Goal: Transaction & Acquisition: Purchase product/service

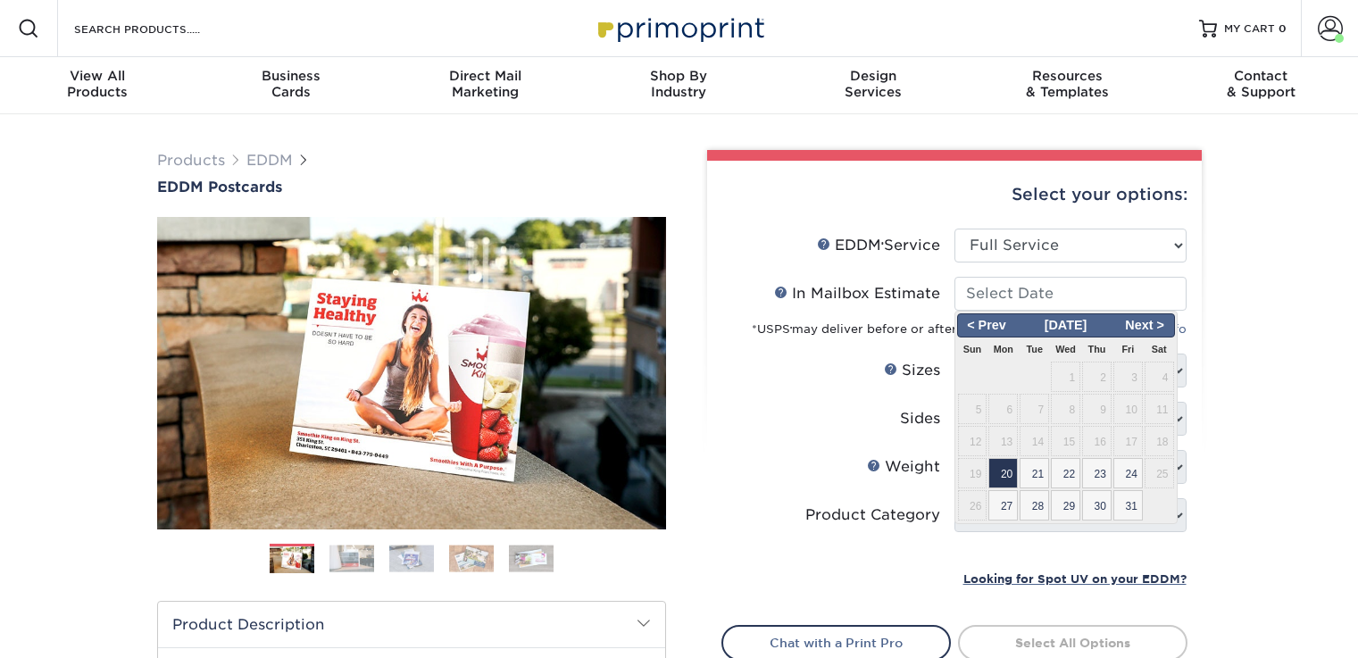
select select "full_service"
click at [1260, 28] on span "MY CART" at bounding box center [1249, 28] width 51 height 15
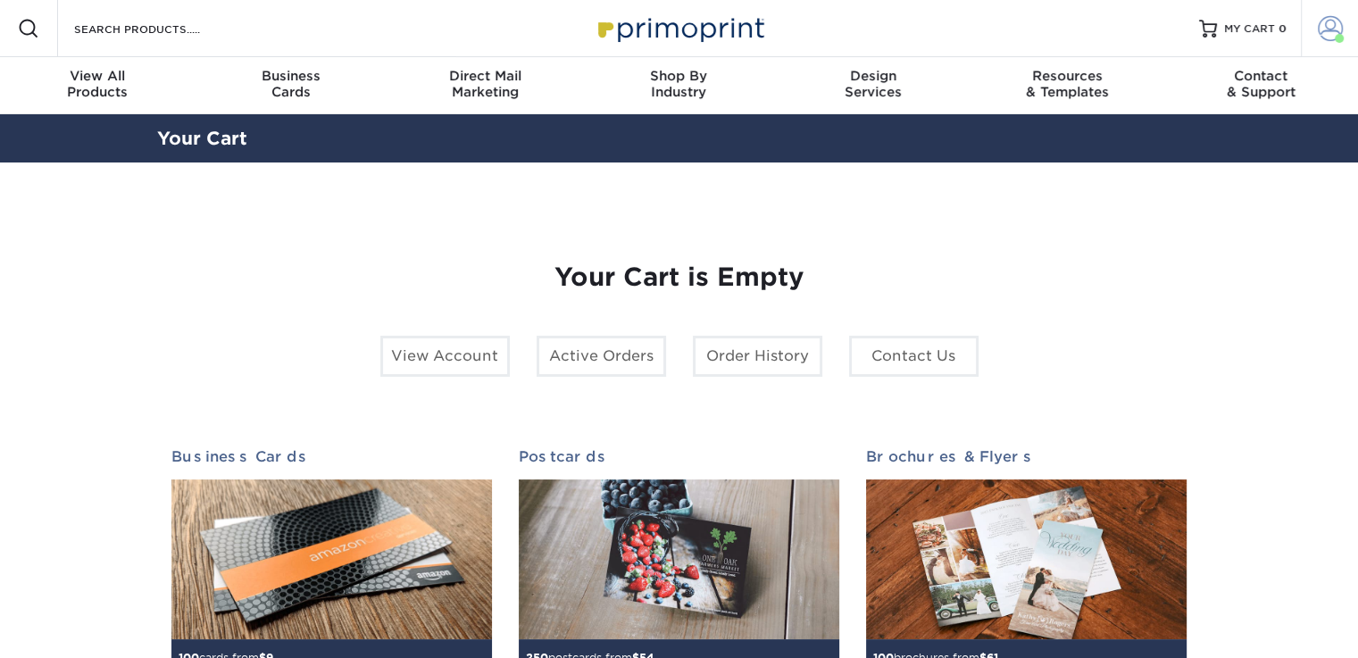
click at [1331, 32] on span at bounding box center [1330, 28] width 25 height 25
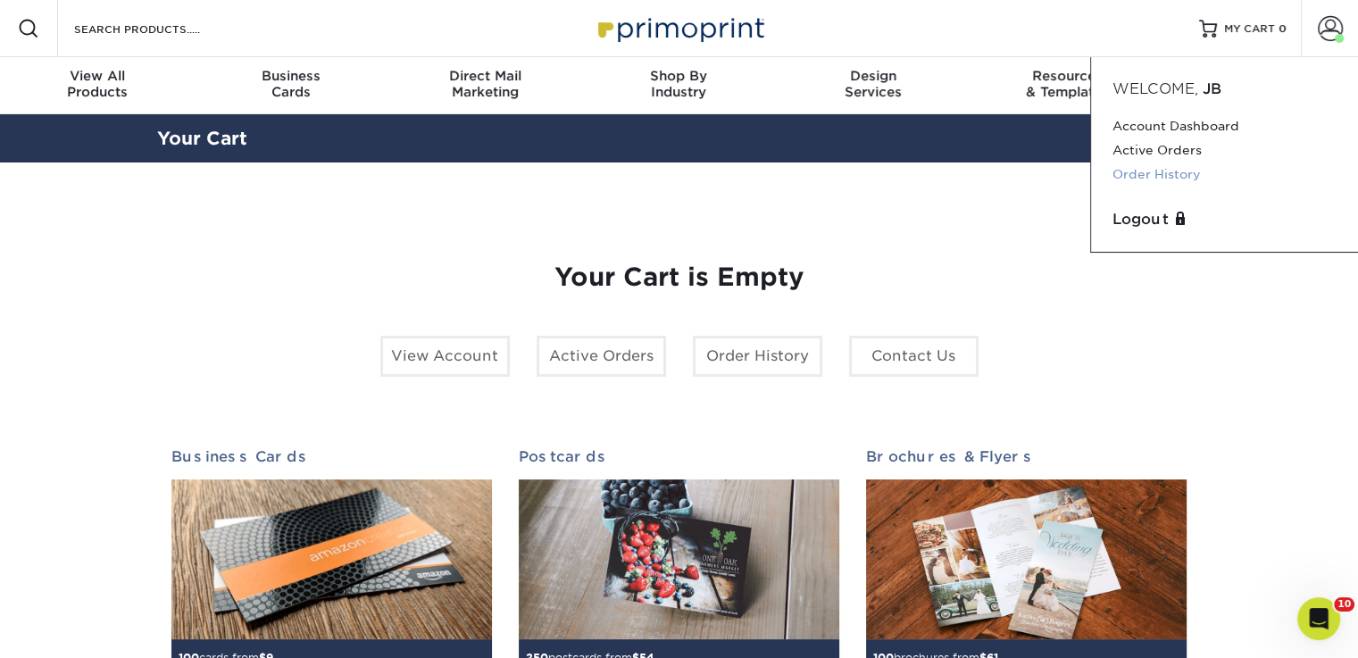
click at [1181, 177] on link "Order History" at bounding box center [1225, 175] width 224 height 24
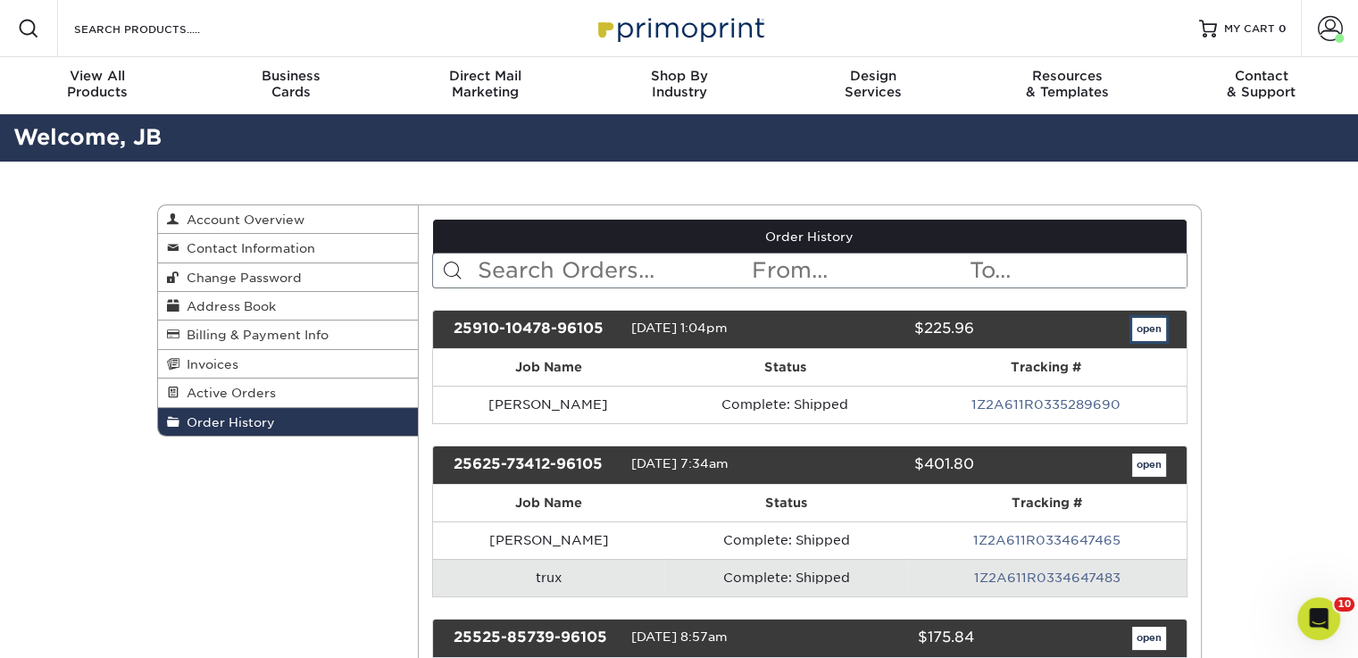
click at [1146, 330] on link "open" at bounding box center [1149, 329] width 34 height 23
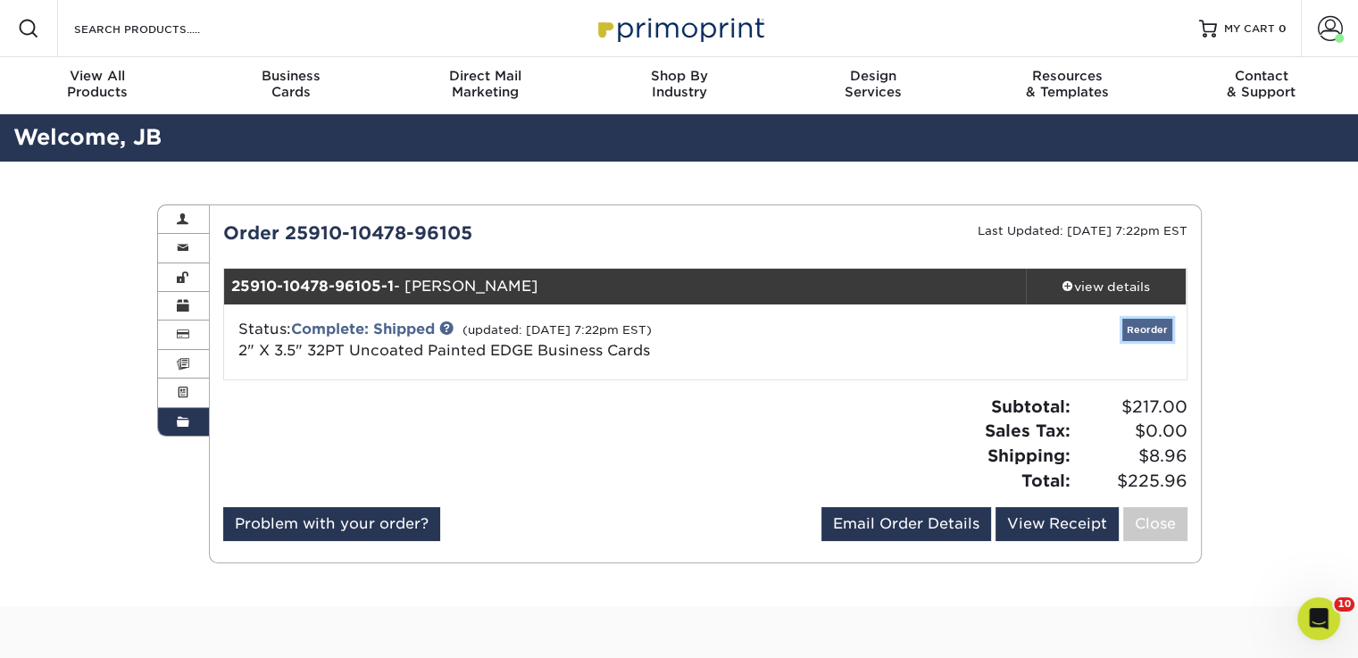
click at [1149, 330] on link "Reorder" at bounding box center [1148, 330] width 50 height 22
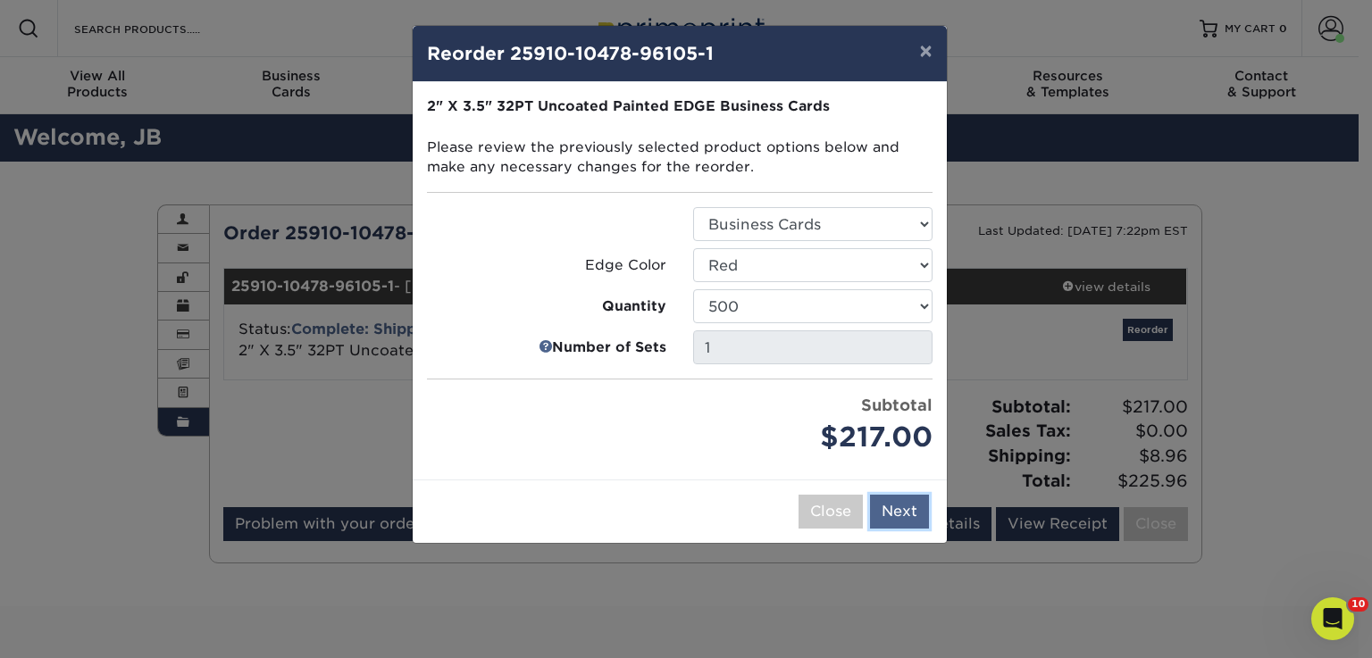
click at [890, 512] on button "Next" at bounding box center [899, 512] width 59 height 34
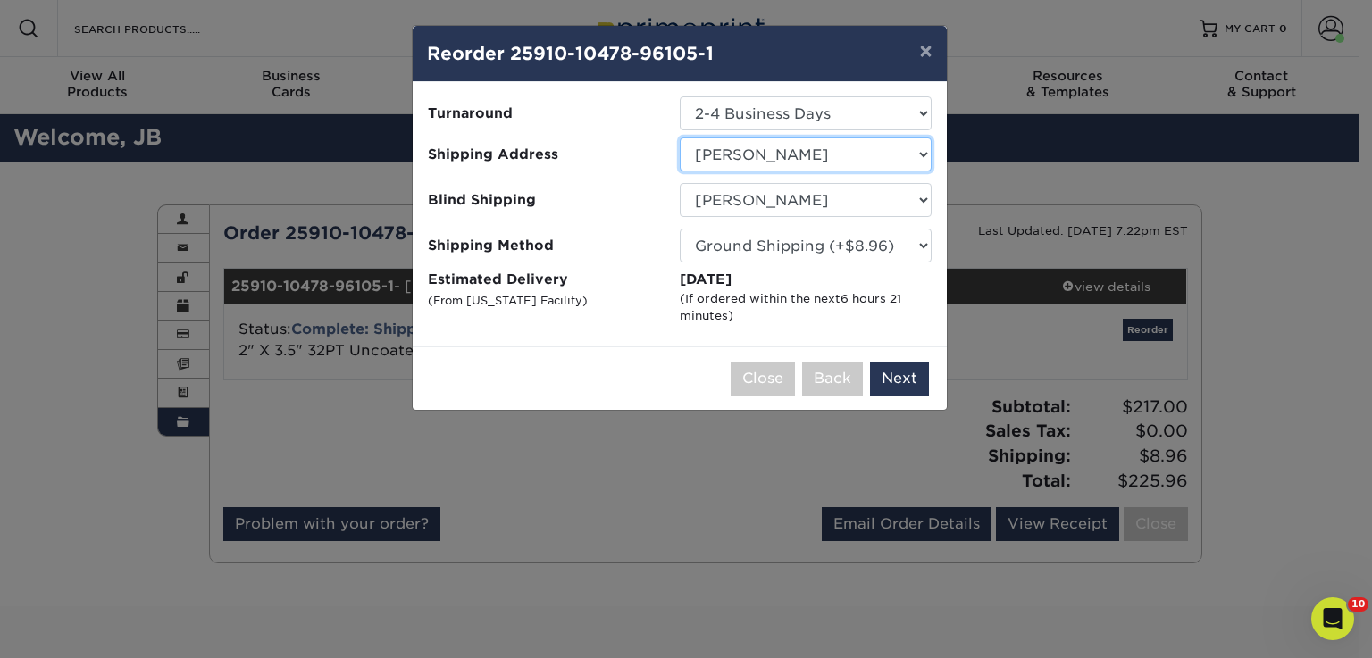
click at [923, 151] on select "Select One Arlington Capital Properties CAPITAL PROPERTIES BETHESDA Command Hom…" at bounding box center [806, 155] width 252 height 34
click at [680, 138] on select "Select One Arlington Capital Properties CAPITAL PROPERTIES BETHESDA Command Hom…" at bounding box center [806, 155] width 252 height 34
click at [888, 371] on button "Next" at bounding box center [899, 379] width 59 height 34
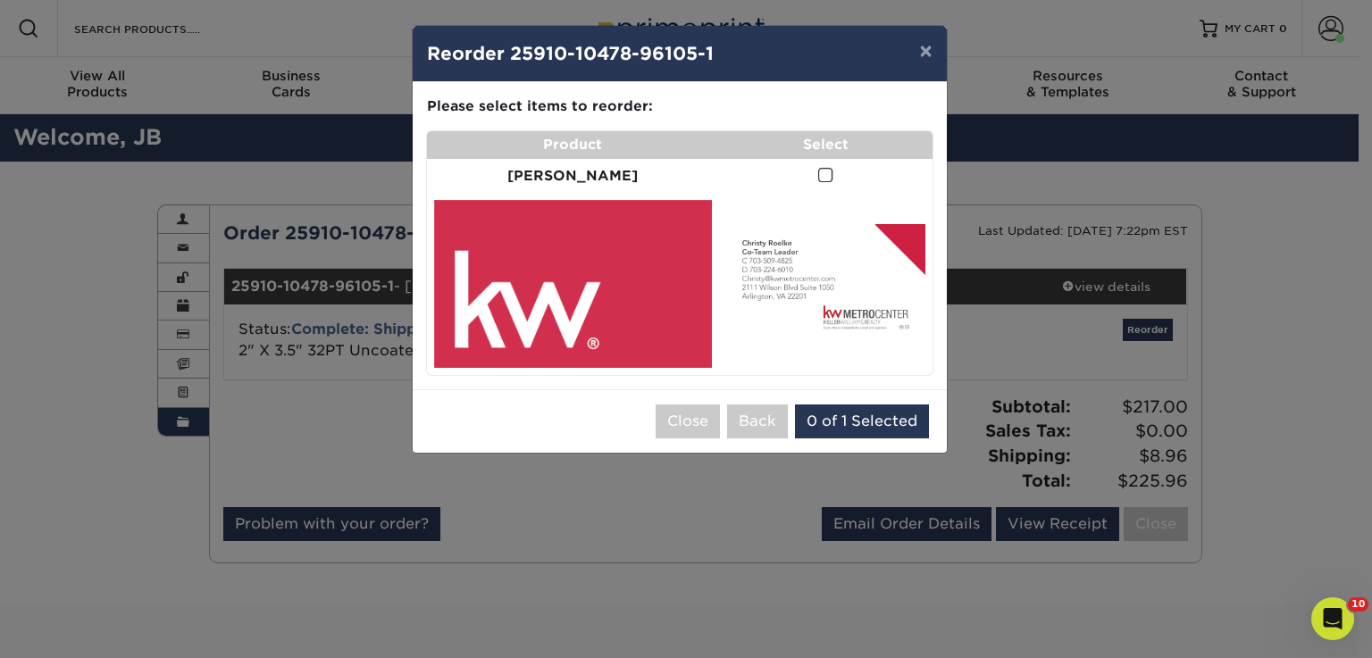
click at [818, 174] on span at bounding box center [825, 175] width 15 height 17
click at [0, 0] on input "checkbox" at bounding box center [0, 0] width 0 height 0
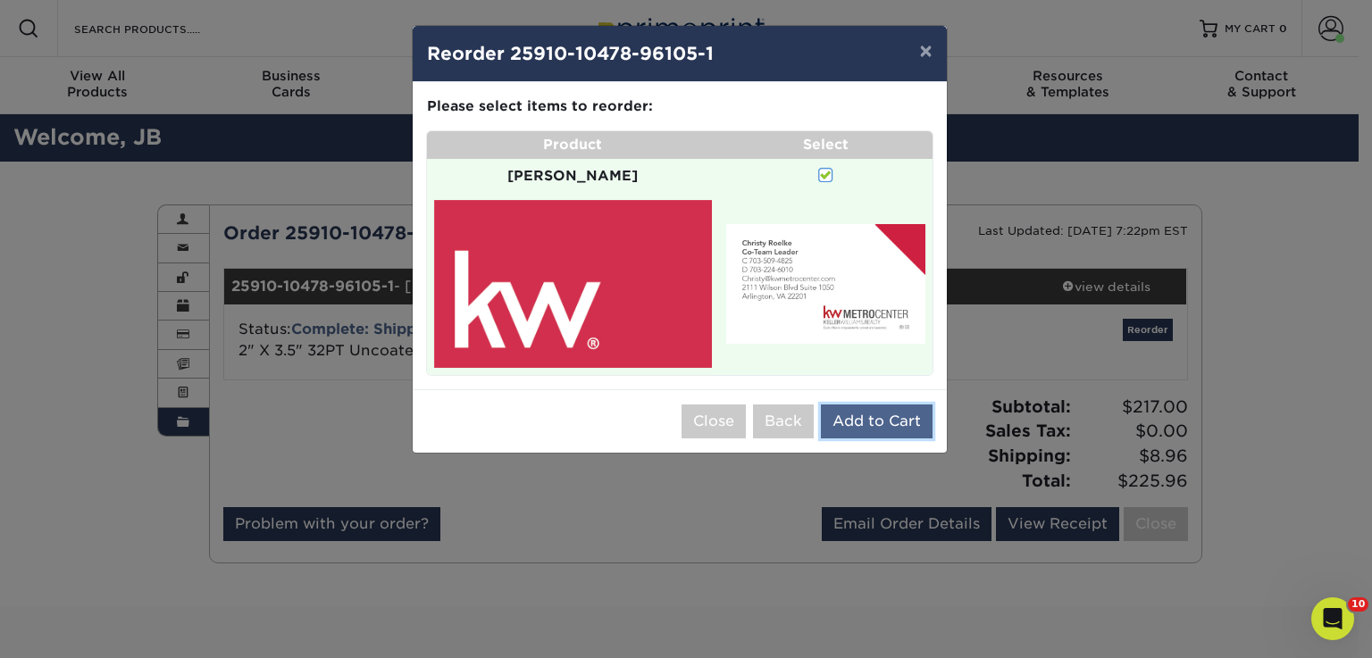
click at [863, 405] on button "Add to Cart" at bounding box center [877, 422] width 112 height 34
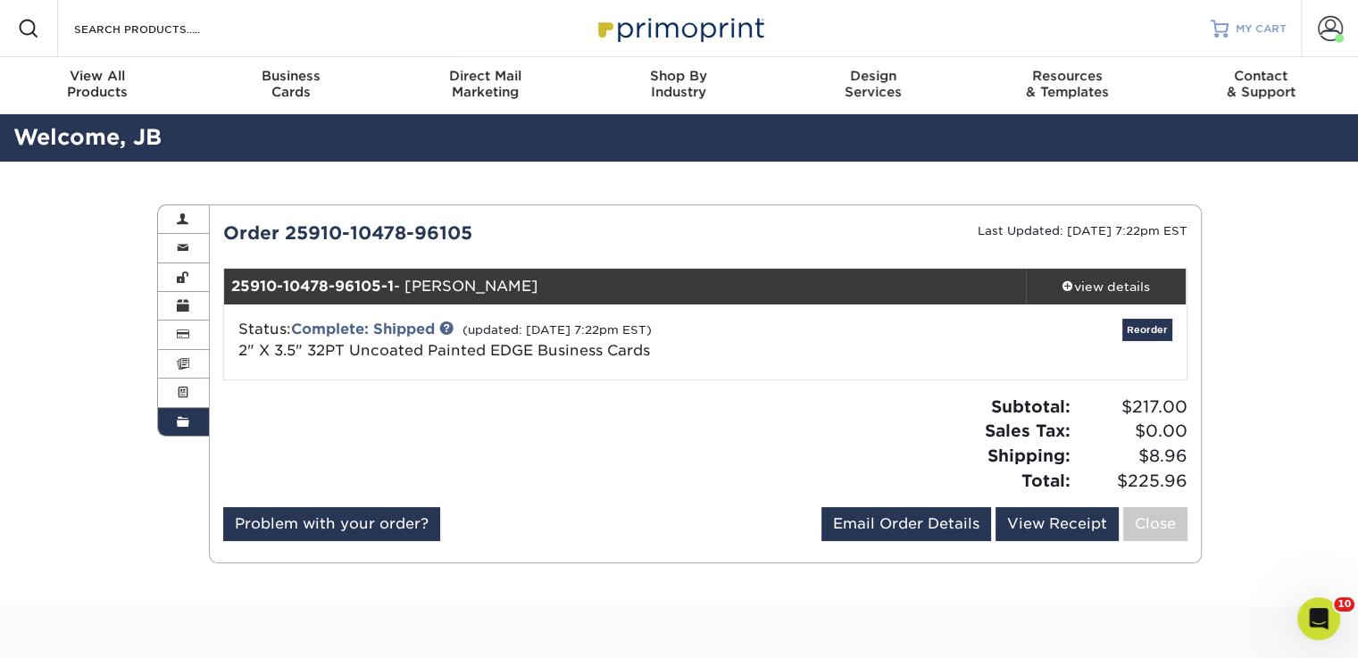
click at [1245, 29] on span "MY CART" at bounding box center [1261, 28] width 51 height 15
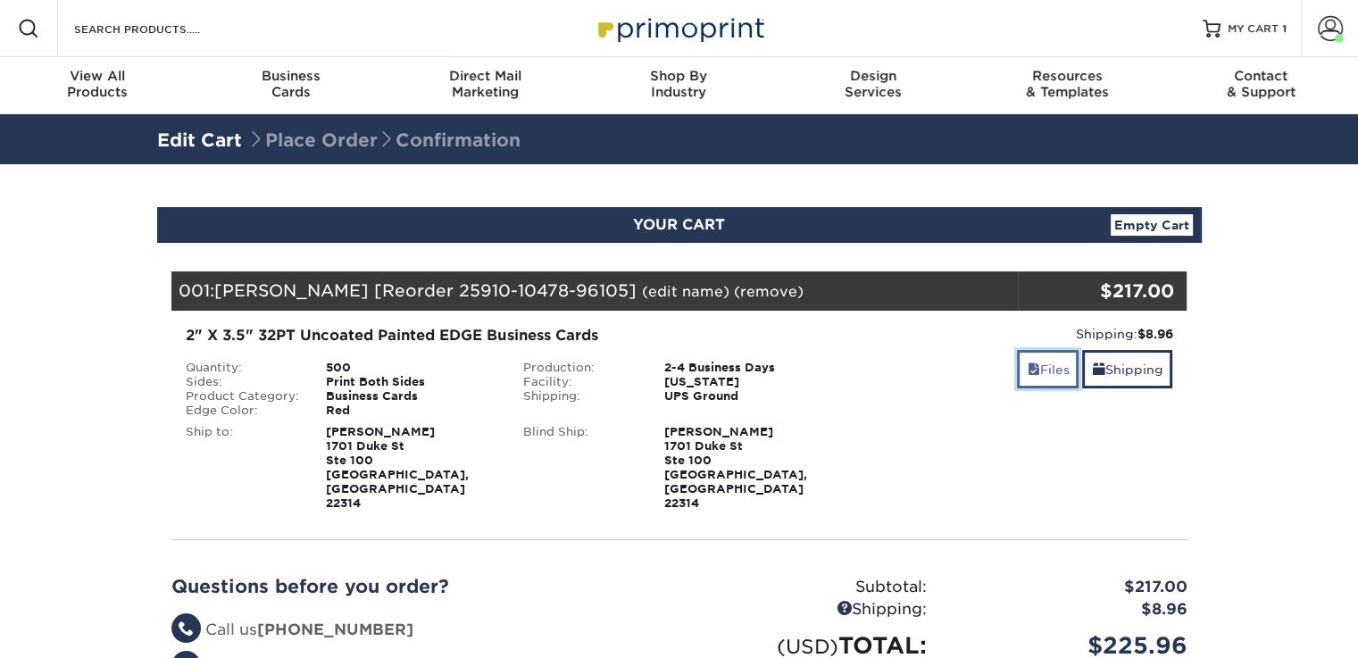
click at [1044, 365] on link "Files" at bounding box center [1048, 369] width 62 height 38
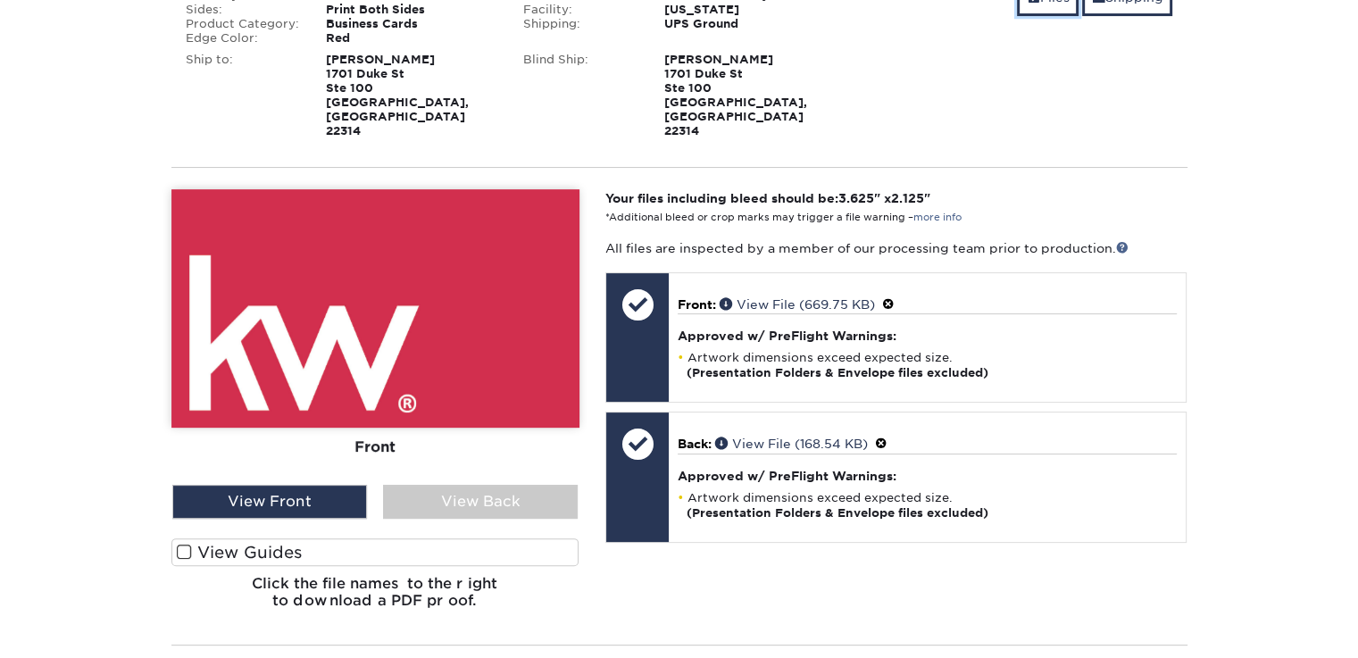
scroll to position [375, 0]
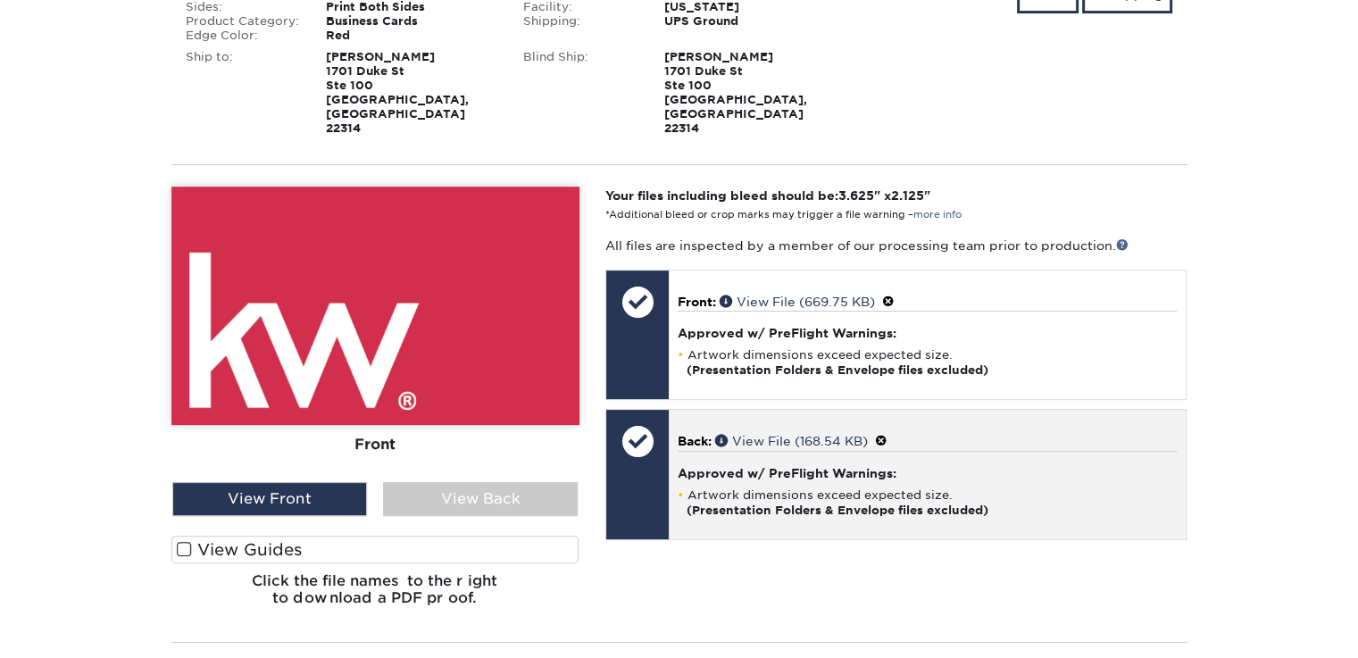
click at [887, 434] on span at bounding box center [881, 441] width 13 height 14
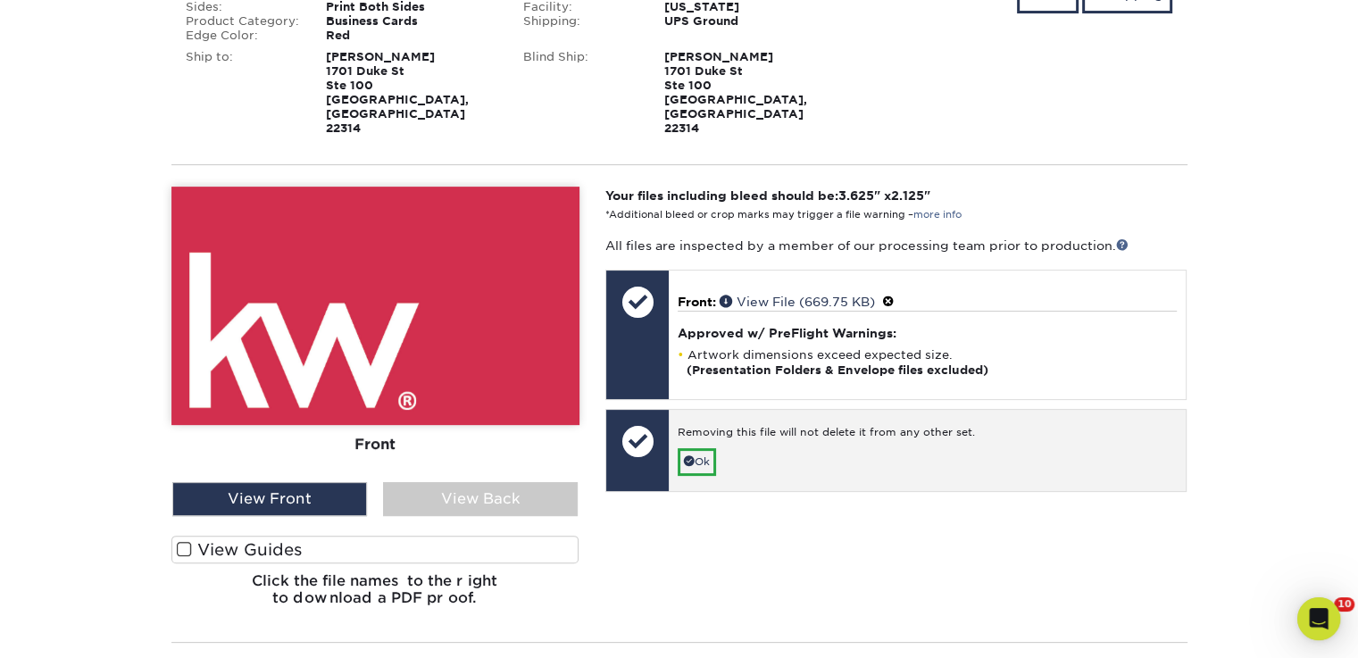
scroll to position [0, 0]
click at [697, 448] on link "Ok" at bounding box center [697, 462] width 38 height 28
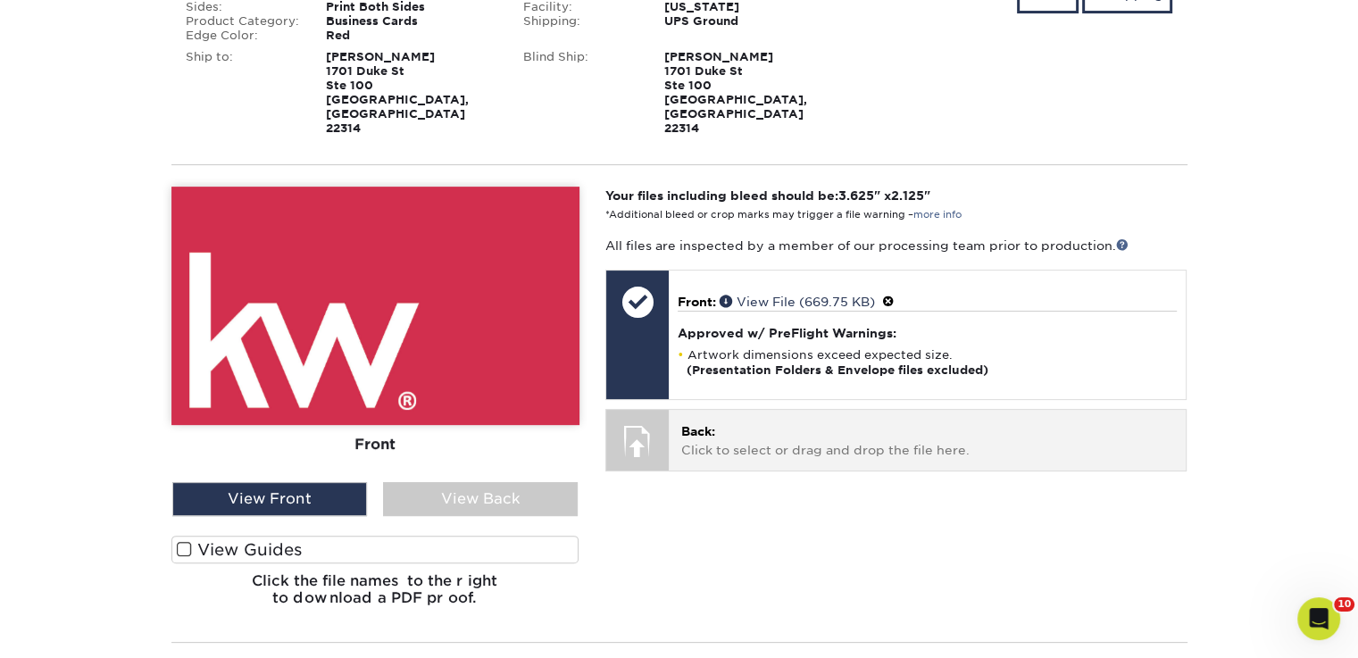
click at [686, 424] on span "Back:" at bounding box center [698, 431] width 34 height 14
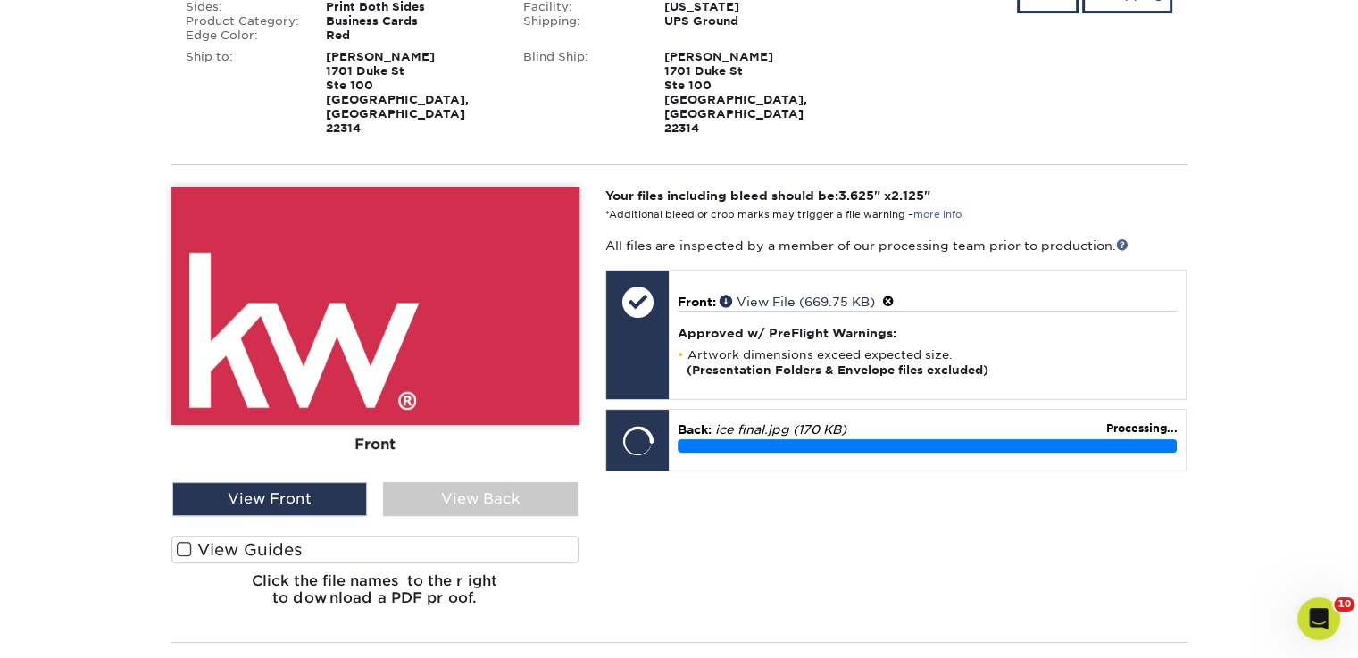
click at [184, 541] on span at bounding box center [184, 549] width 15 height 17
click at [0, 0] on input "View Guides" at bounding box center [0, 0] width 0 height 0
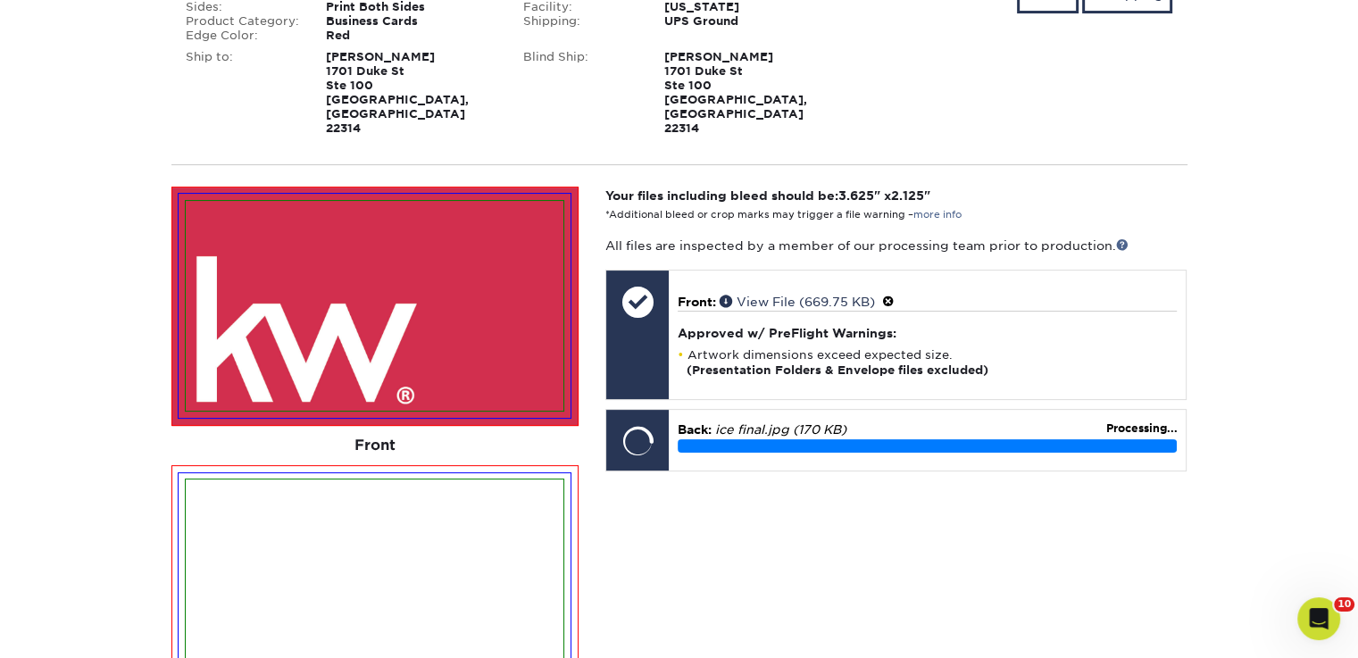
scroll to position [554, 0]
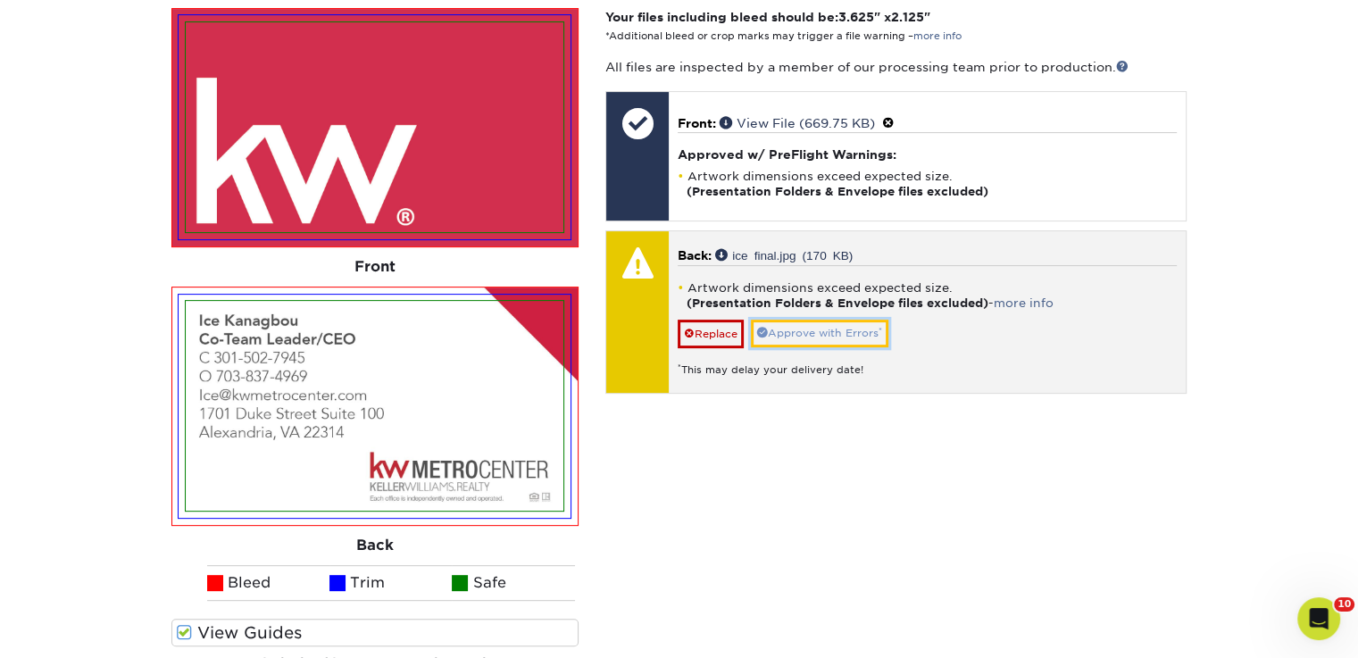
click at [812, 320] on link "Approve with Errors *" at bounding box center [820, 334] width 138 height 28
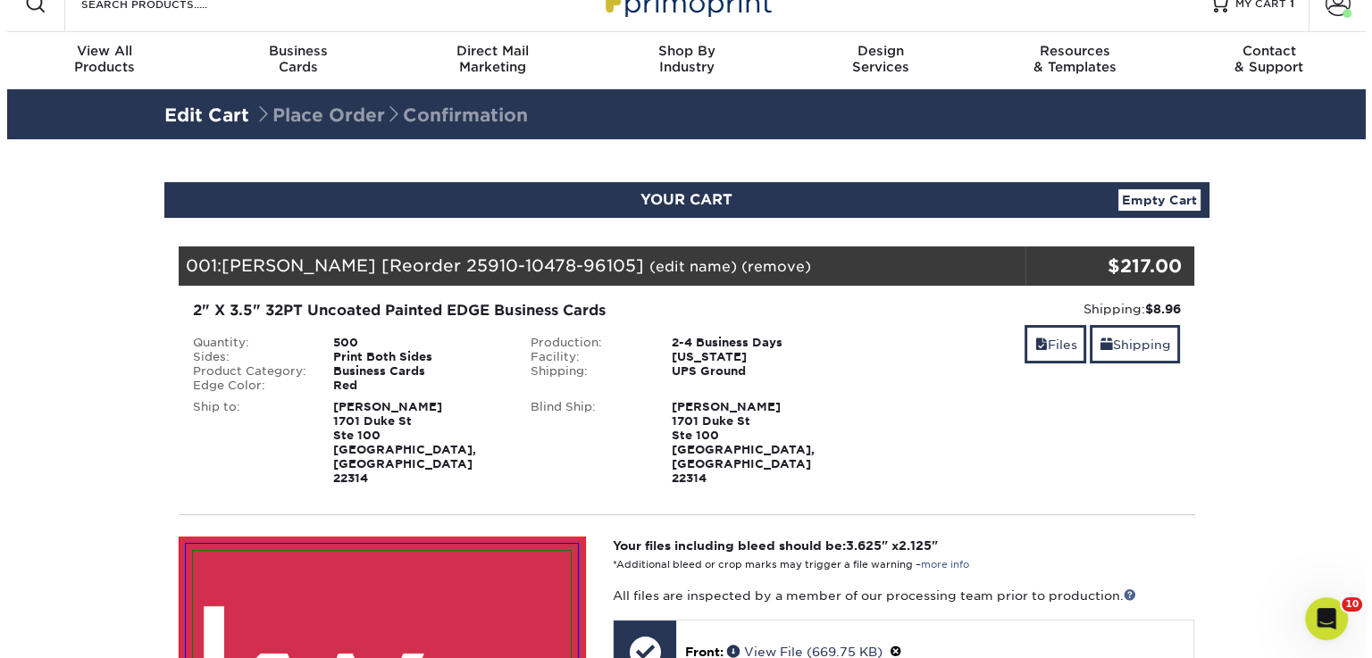
scroll to position [29, 0]
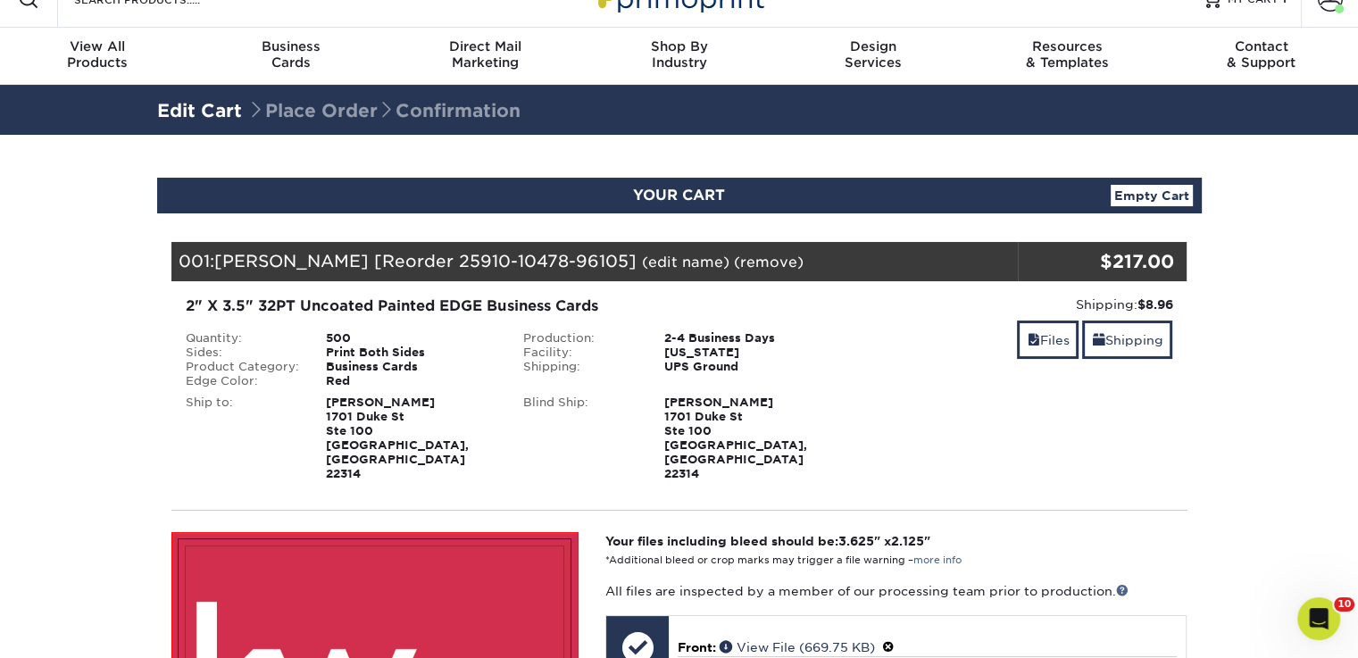
click at [642, 260] on link "(edit name)" at bounding box center [686, 262] width 88 height 17
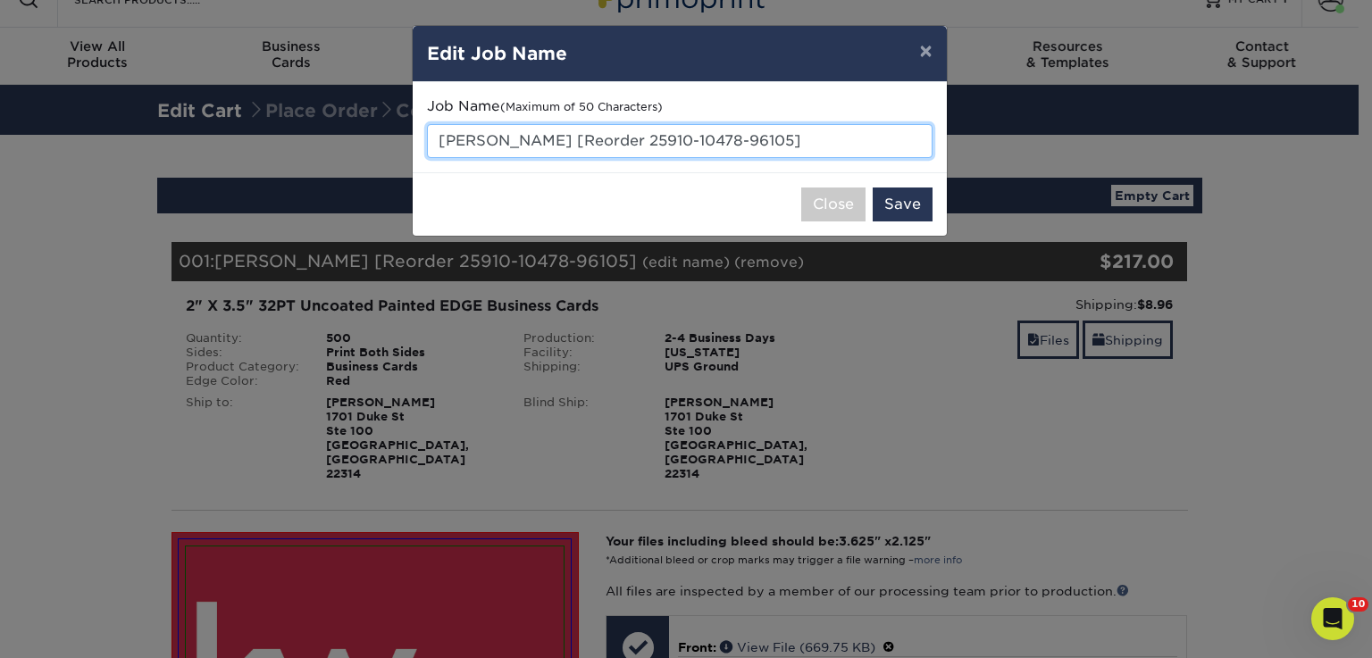
drag, startPoint x: 722, startPoint y: 140, endPoint x: 364, endPoint y: 88, distance: 361.0
click at [397, 129] on div "× Edit Job Name Job Name (Maximum of 50 Characters) Christy [Reorder 25910-1047…" at bounding box center [686, 329] width 1372 height 658
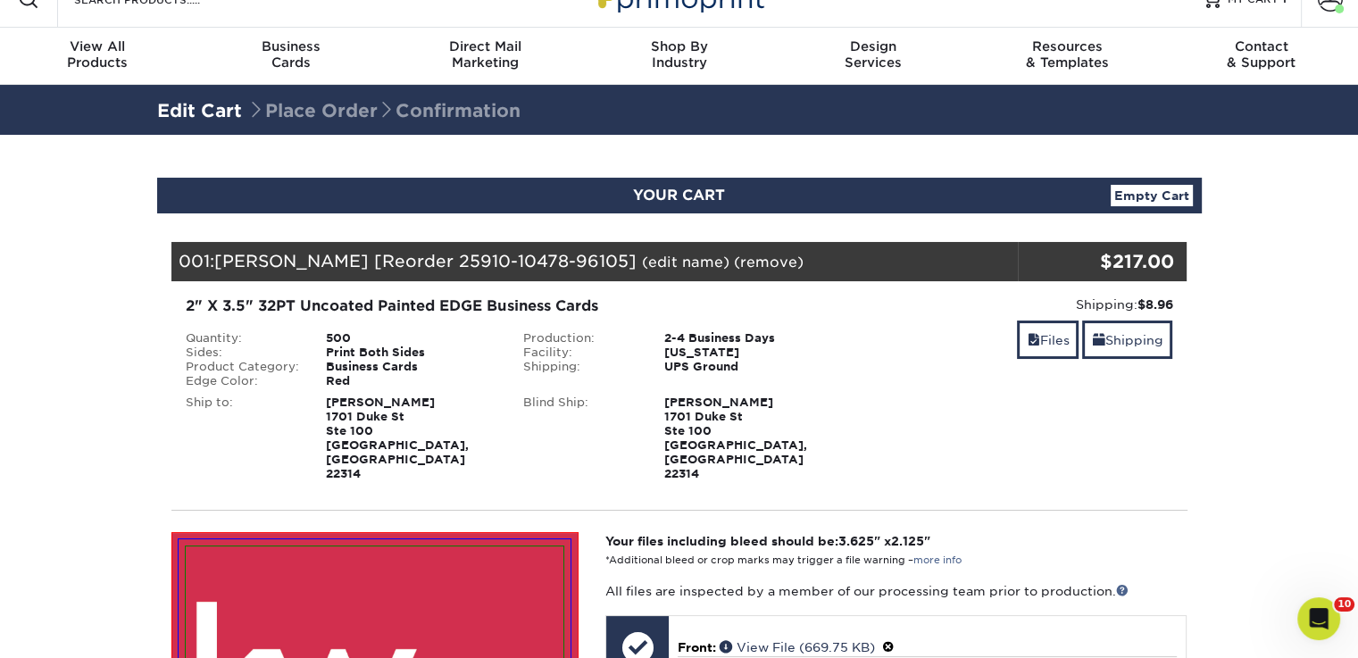
click at [642, 263] on link "(edit name)" at bounding box center [686, 262] width 88 height 17
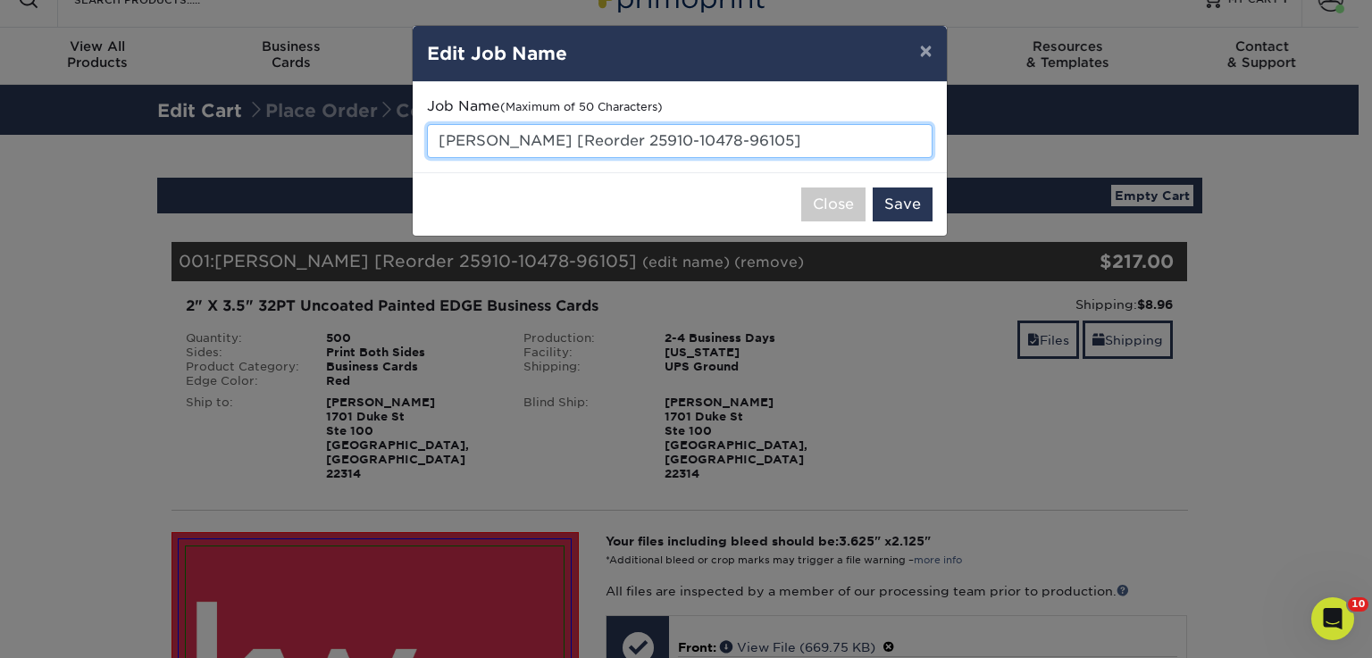
click at [727, 144] on input "Christy [Reorder 25910-10478-96105]" at bounding box center [679, 141] width 505 height 34
type input "C"
type input "Ice 500"
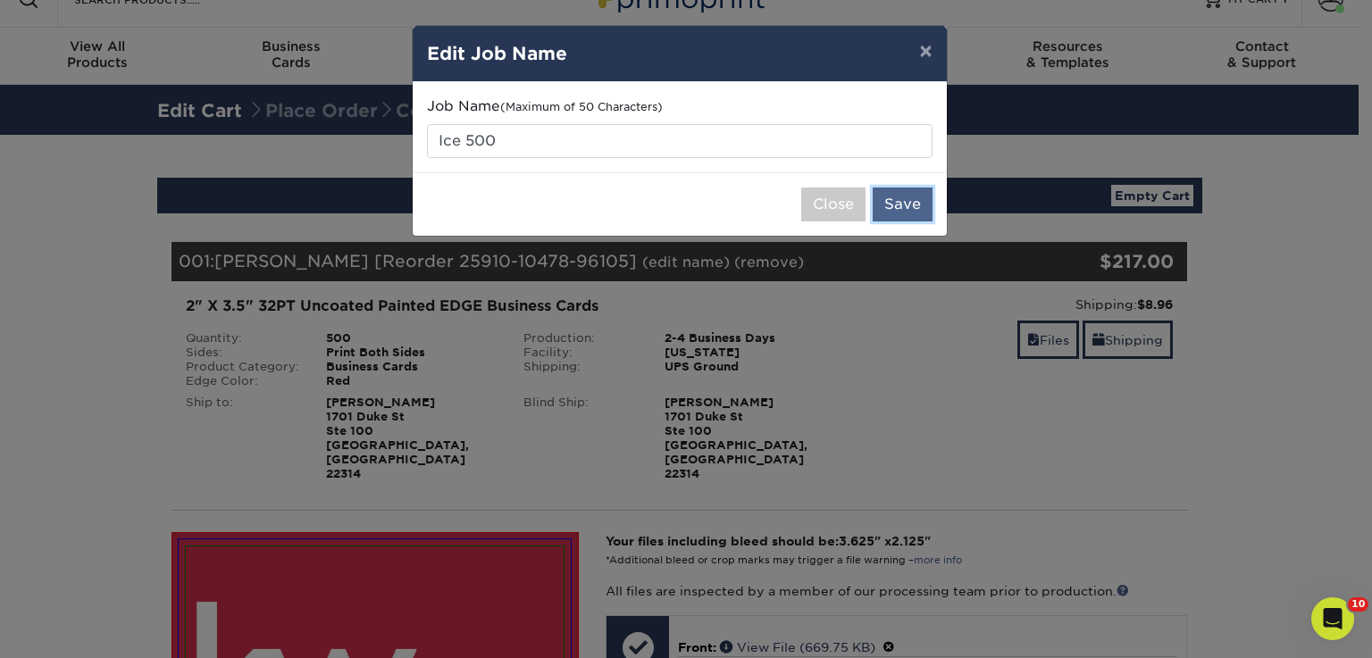
click at [898, 215] on button "Save" at bounding box center [903, 205] width 60 height 34
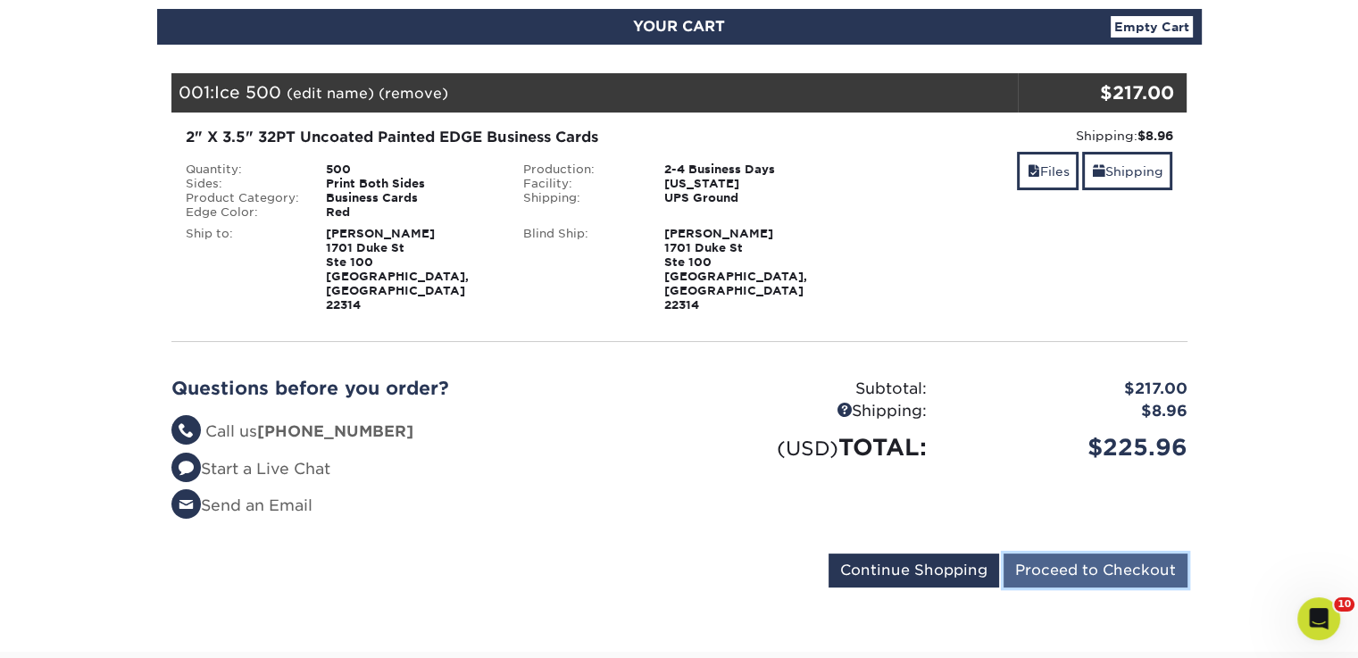
click at [1063, 554] on input "Proceed to Checkout" at bounding box center [1096, 571] width 184 height 34
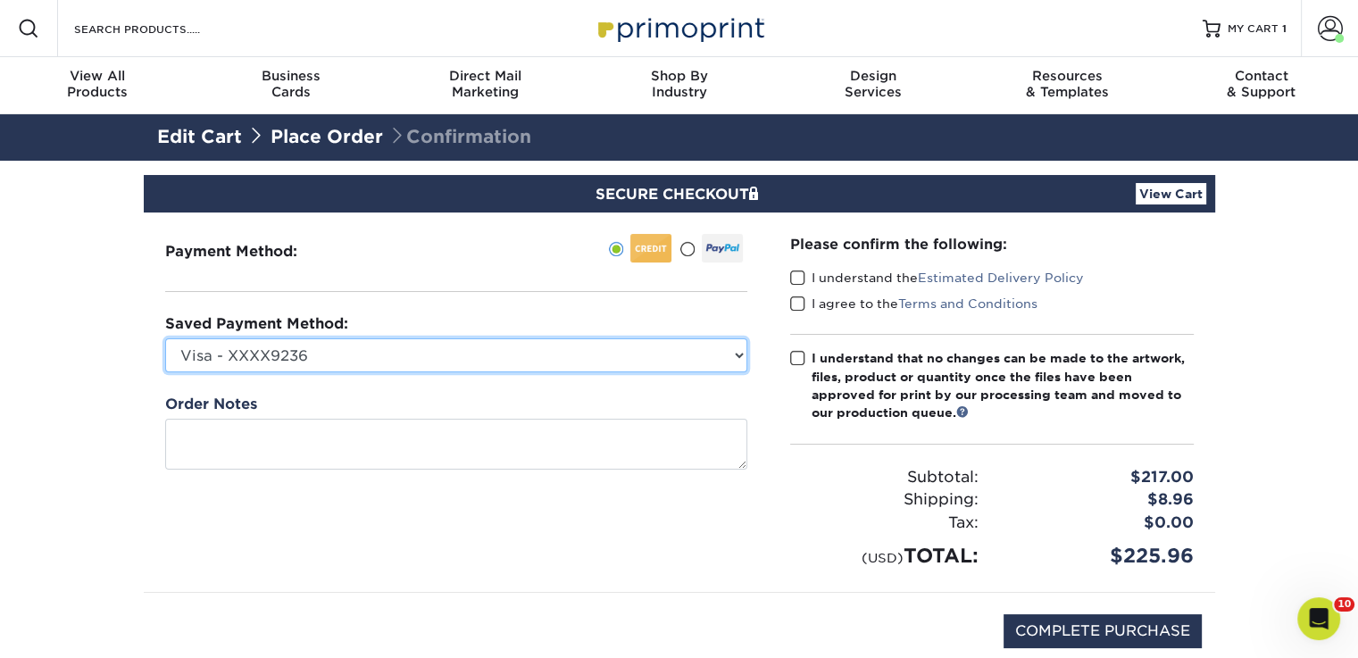
click at [738, 355] on select "Visa - XXXX9236 Visa - XXXX9829 Visa - XXXX6179 MasterCard - XXXX0367 New Credi…" at bounding box center [456, 355] width 582 height 34
select select "72997"
click at [165, 338] on select "Visa - XXXX9236 Visa - XXXX9829 Visa - XXXX6179 MasterCard - XXXX0367 New Credi…" at bounding box center [456, 355] width 582 height 34
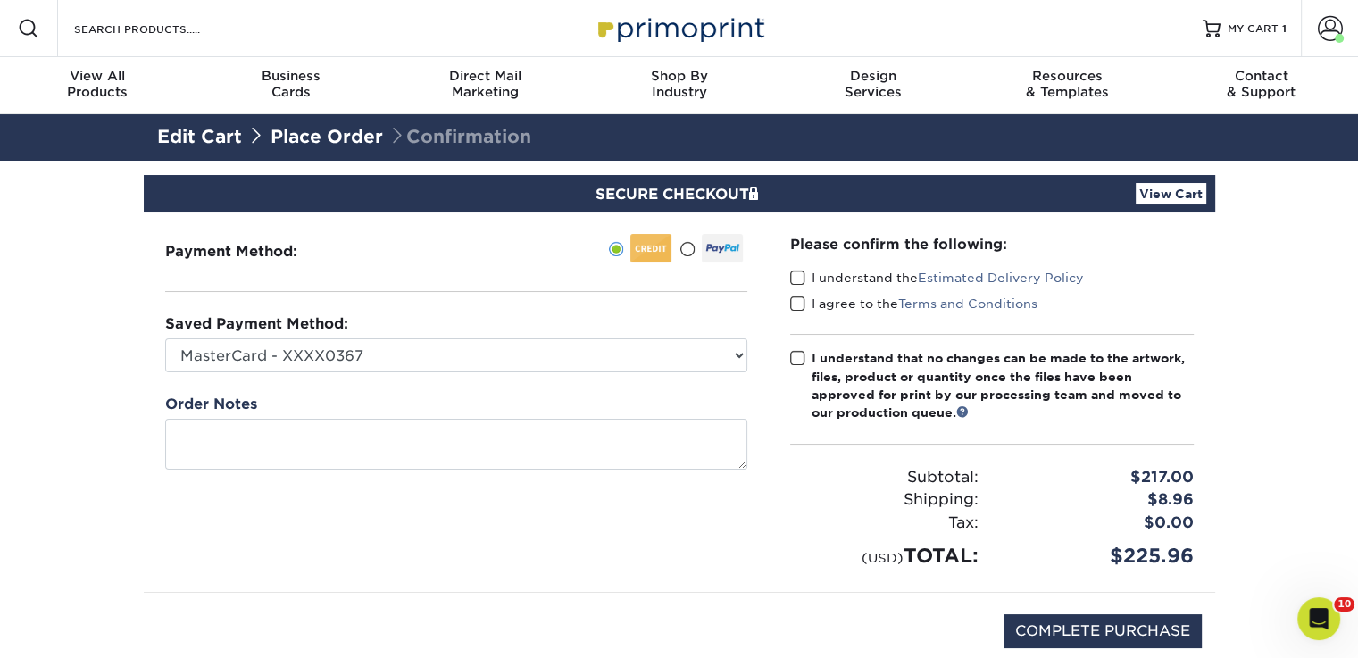
click at [797, 276] on span at bounding box center [797, 278] width 15 height 17
click at [0, 0] on input "I understand the Estimated Delivery Policy" at bounding box center [0, 0] width 0 height 0
click at [799, 305] on span at bounding box center [797, 304] width 15 height 17
click at [0, 0] on input "I agree to the Terms and Conditions" at bounding box center [0, 0] width 0 height 0
click at [798, 355] on span at bounding box center [797, 358] width 15 height 17
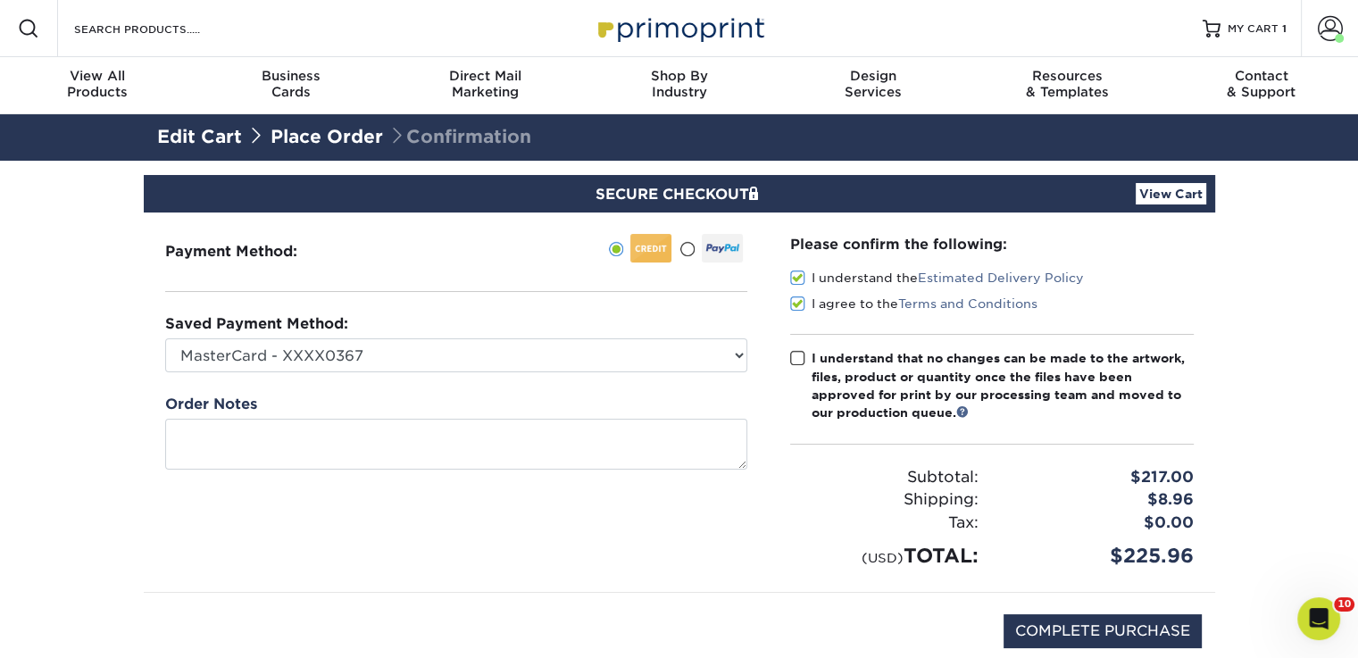
click at [0, 0] on input "I understand that no changes can be made to the artwork, files, product or quan…" at bounding box center [0, 0] width 0 height 0
click at [1094, 621] on input "COMPLETE PURCHASE" at bounding box center [1103, 631] width 198 height 34
type input "PROCESSING, PLEASE WAIT..."
